Goal: Navigation & Orientation: Go to known website

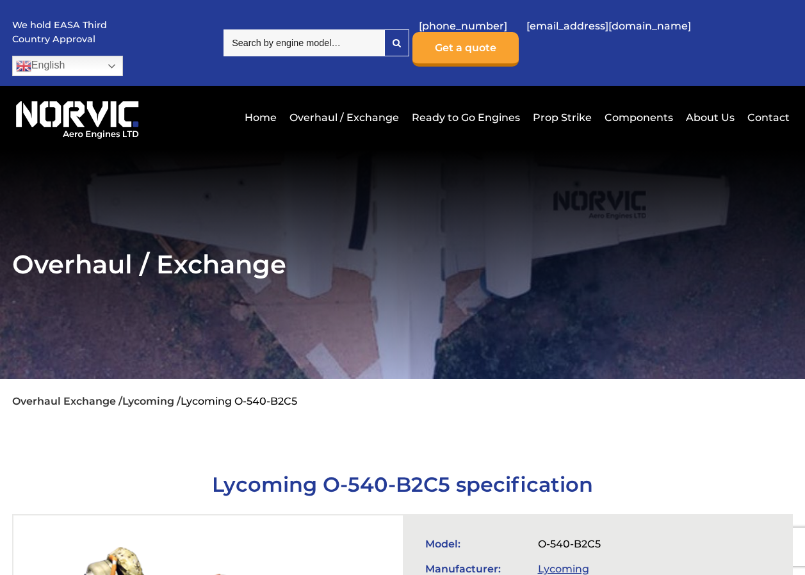
scroll to position [2102, 0]
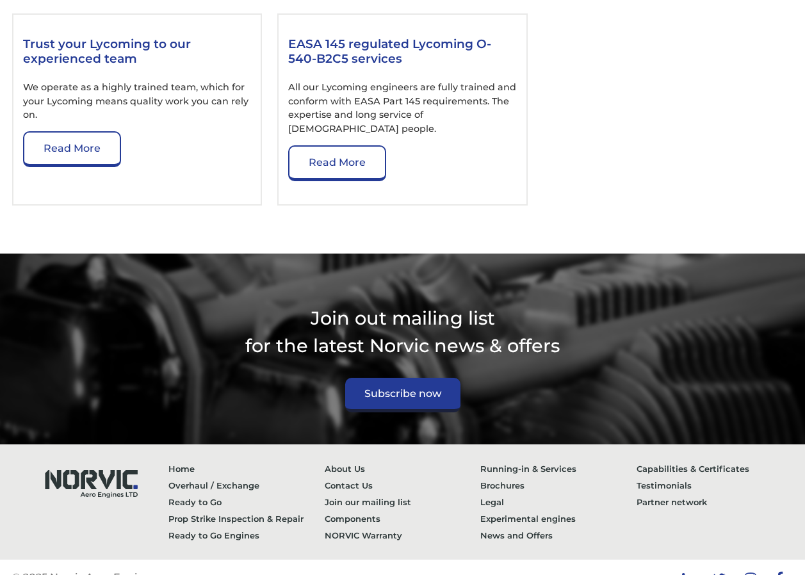
click at [718, 574] on icon at bounding box center [719, 579] width 13 height 10
click at [707, 563] on link at bounding box center [720, 578] width 26 height 31
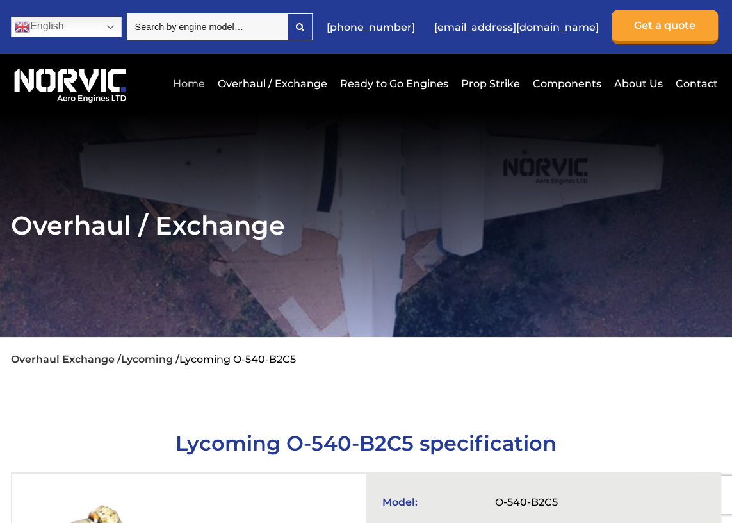
click at [193, 83] on link "Home" at bounding box center [189, 83] width 38 height 31
